Goal: Information Seeking & Learning: Learn about a topic

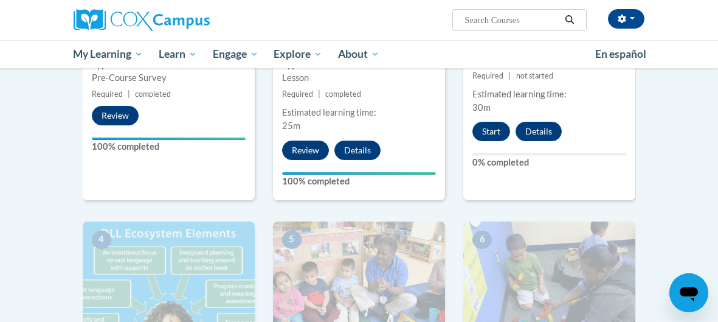
scroll to position [361, 0]
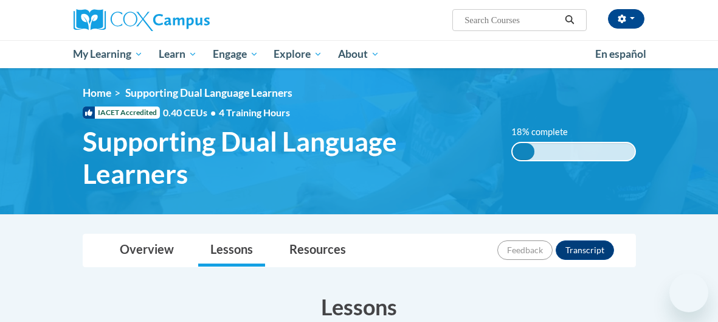
scroll to position [484, 0]
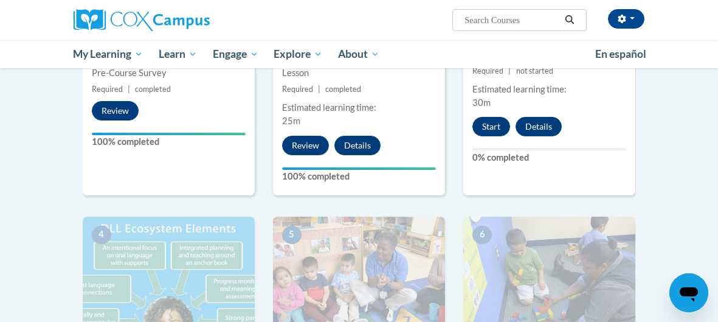
scroll to position [361, 0]
